Goal: Task Accomplishment & Management: Use online tool/utility

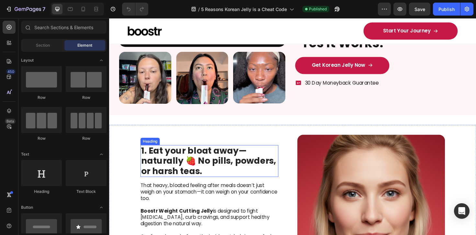
scroll to position [147, 0]
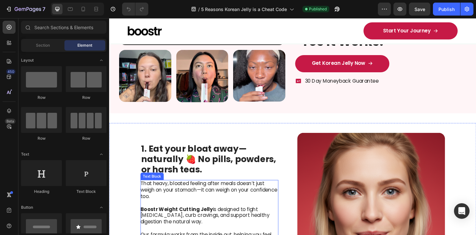
click at [224, 192] on p "That heavy, bloated feeling after meals doesn’t just weigh on your stomach—it c…" at bounding box center [214, 200] width 145 height 20
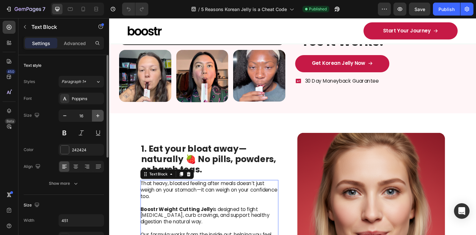
click at [98, 116] on icon "button" at bounding box center [97, 115] width 3 height 3
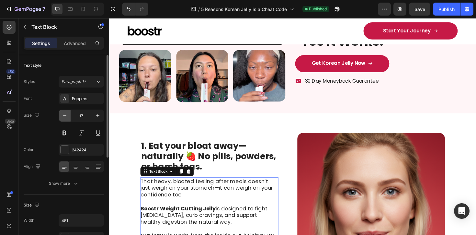
click at [67, 114] on icon "button" at bounding box center [65, 115] width 6 height 6
type input "16"
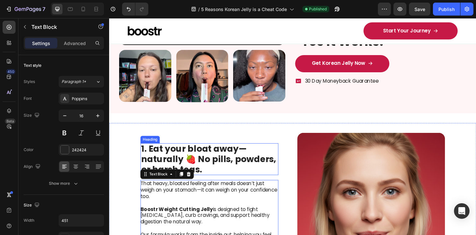
click at [177, 166] on strong "1. Eat your bloat away—naturally 🍓 No pills, powders, or harsh teas." at bounding box center [214, 167] width 143 height 34
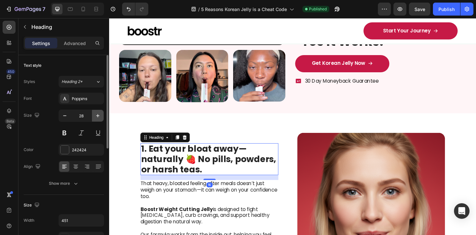
click at [97, 117] on icon "button" at bounding box center [98, 115] width 6 height 6
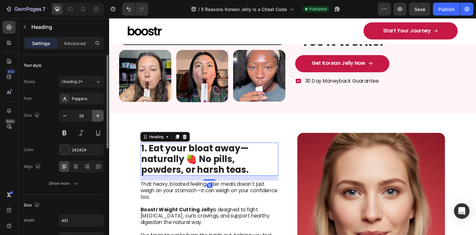
click at [97, 117] on icon "button" at bounding box center [98, 115] width 6 height 6
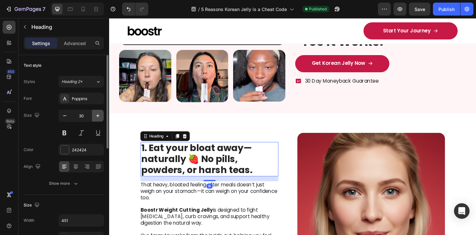
click at [97, 117] on icon "button" at bounding box center [98, 115] width 6 height 6
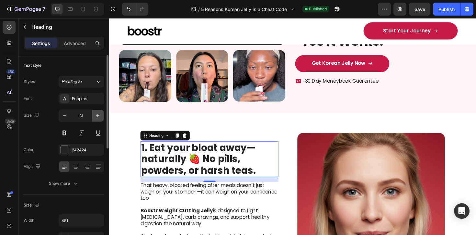
click at [97, 117] on icon "button" at bounding box center [98, 115] width 6 height 6
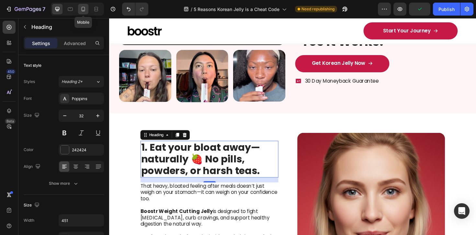
click at [80, 8] on icon at bounding box center [83, 9] width 6 height 6
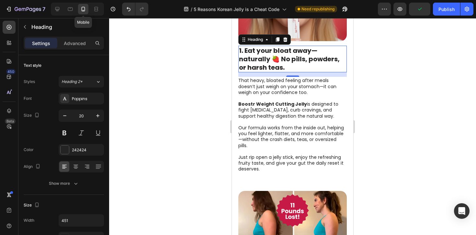
scroll to position [364, 0]
click at [55, 12] on icon at bounding box center [57, 9] width 6 height 6
type input "32"
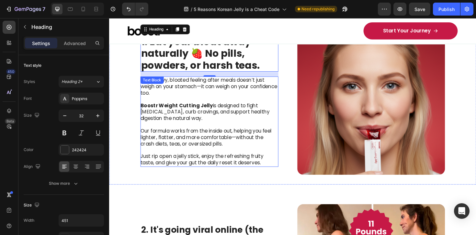
scroll to position [293, 0]
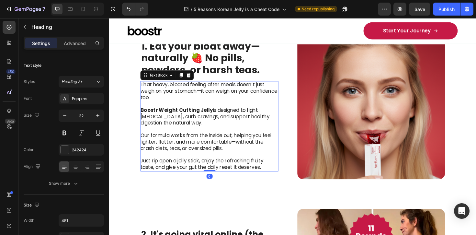
click at [205, 121] on p "Boostr Weight Cutting Jelly is designed to fight [MEDICAL_DATA], curb cravings,…" at bounding box center [214, 122] width 145 height 20
click at [98, 112] on icon "button" at bounding box center [98, 115] width 6 height 6
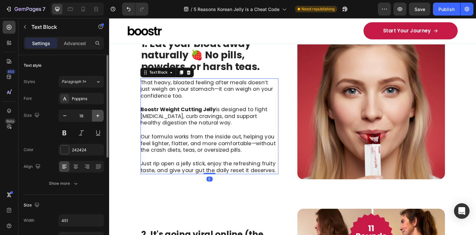
click at [98, 112] on icon "button" at bounding box center [98, 115] width 6 height 6
type input "19"
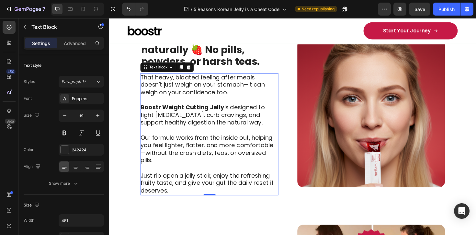
scroll to position [253, 0]
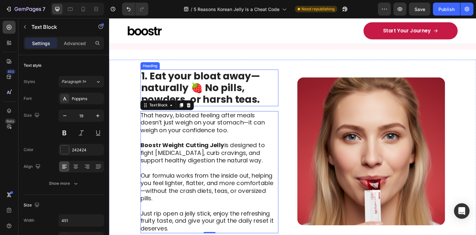
click at [243, 99] on strong "1. Eat your bloat away—naturally 🍓 No pills, powders, or harsh teas." at bounding box center [206, 91] width 126 height 39
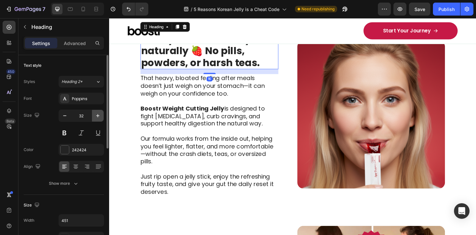
click at [98, 115] on icon "button" at bounding box center [98, 115] width 6 height 6
type input "34"
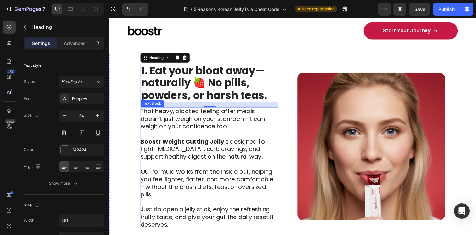
scroll to position [214, 0]
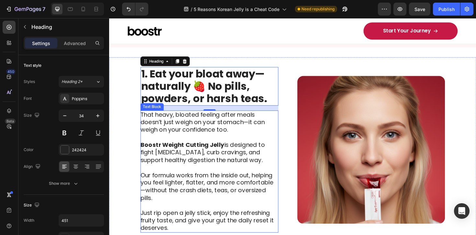
click at [235, 144] on p at bounding box center [214, 144] width 145 height 8
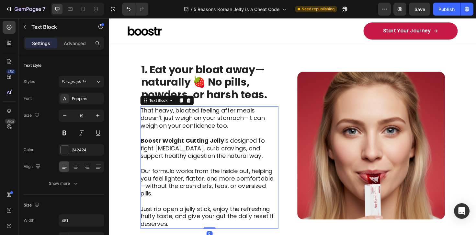
scroll to position [221, 0]
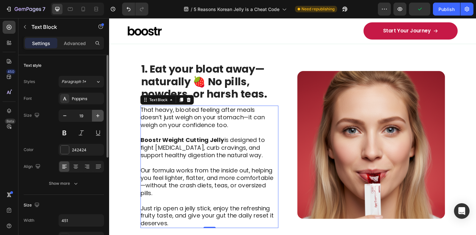
click at [99, 118] on icon "button" at bounding box center [98, 115] width 6 height 6
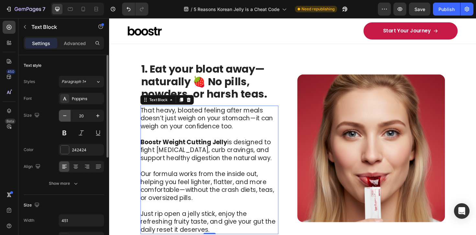
click at [65, 118] on icon "button" at bounding box center [65, 115] width 6 height 6
type input "19"
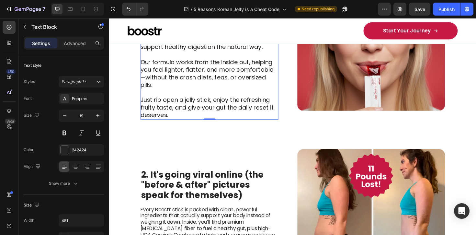
scroll to position [339, 0]
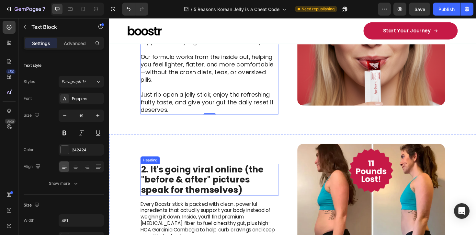
click at [219, 180] on strong "2. It's going viral online (the "before & after" pictures speak for themselves)" at bounding box center [208, 189] width 130 height 34
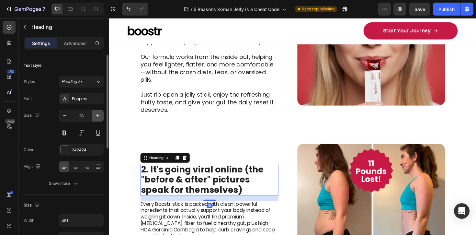
click at [97, 117] on icon "button" at bounding box center [98, 115] width 6 height 6
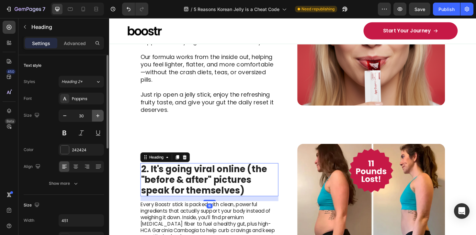
click at [97, 117] on icon "button" at bounding box center [98, 115] width 6 height 6
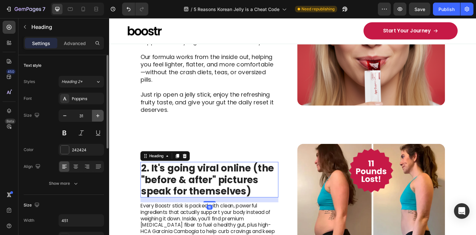
click at [97, 117] on icon "button" at bounding box center [98, 115] width 6 height 6
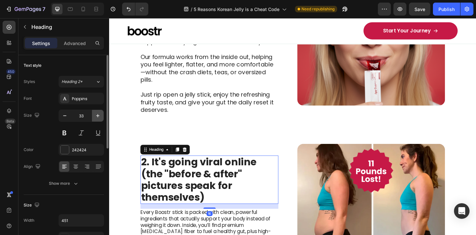
click at [97, 117] on icon "button" at bounding box center [98, 115] width 6 height 6
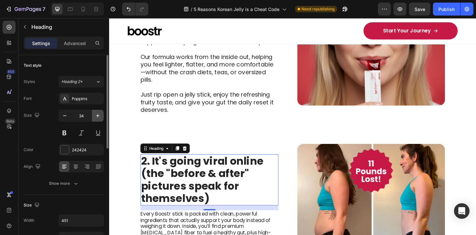
click at [97, 117] on icon "button" at bounding box center [98, 115] width 6 height 6
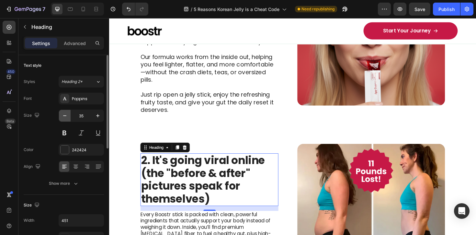
click at [69, 113] on button "button" at bounding box center [65, 116] width 12 height 12
type input "34"
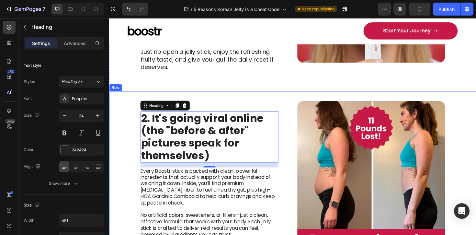
scroll to position [397, 0]
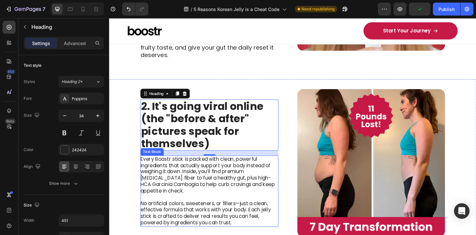
click at [195, 176] on p "Every Boostr stick is packed with clean, powerful ingredients that actually sup…" at bounding box center [214, 184] width 145 height 40
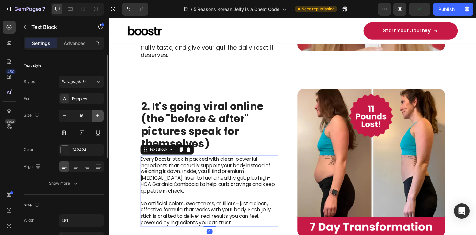
click at [97, 116] on icon "button" at bounding box center [97, 115] width 3 height 3
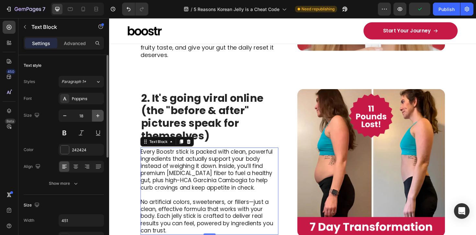
click at [97, 116] on icon "button" at bounding box center [97, 115] width 3 height 3
type input "19"
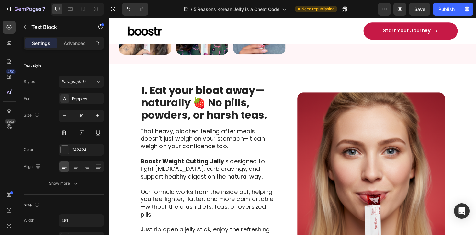
scroll to position [174, 0]
